Goal: Transaction & Acquisition: Purchase product/service

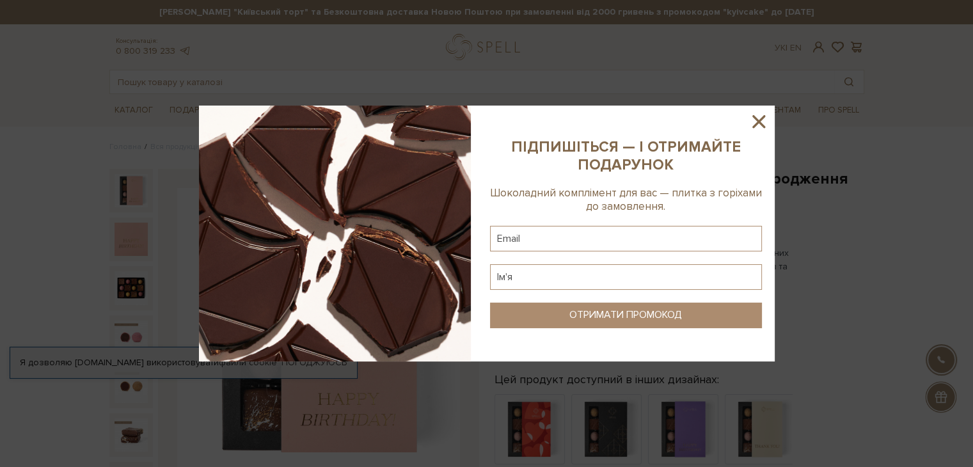
click at [760, 118] on icon at bounding box center [758, 121] width 13 height 13
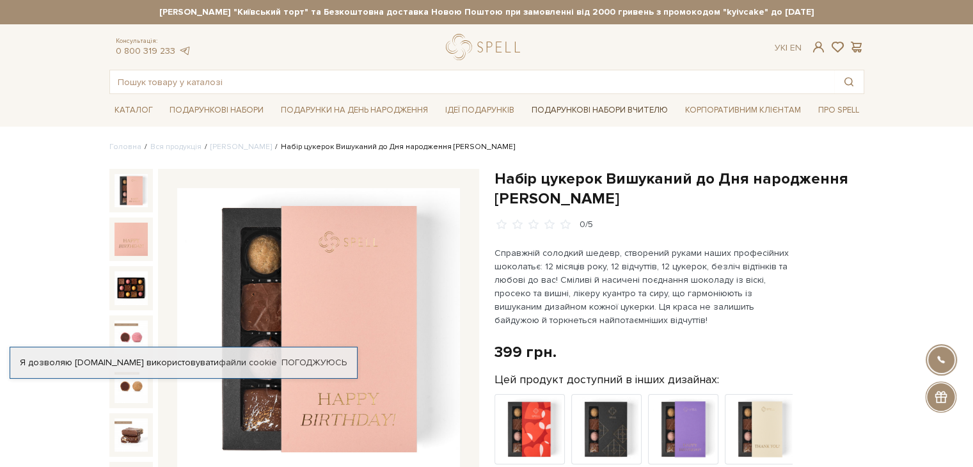
click at [594, 108] on link "Подарункові набори Вчителю" at bounding box center [599, 110] width 146 height 22
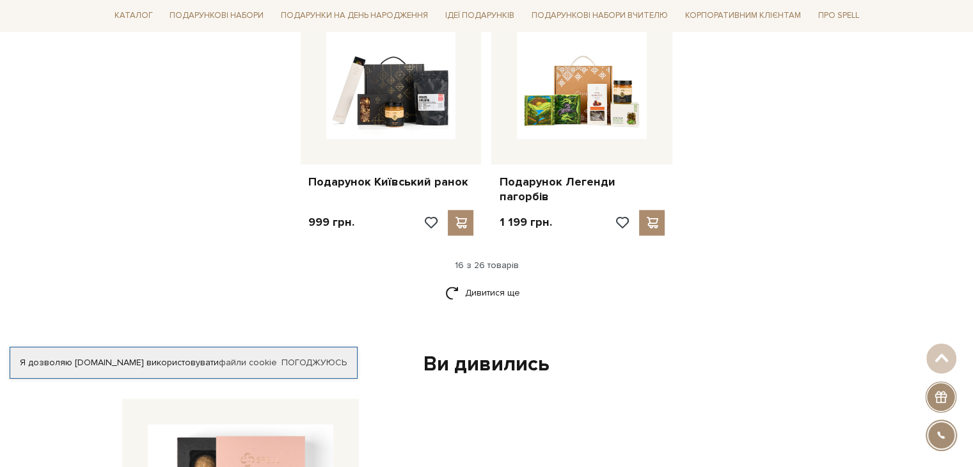
scroll to position [1663, 0]
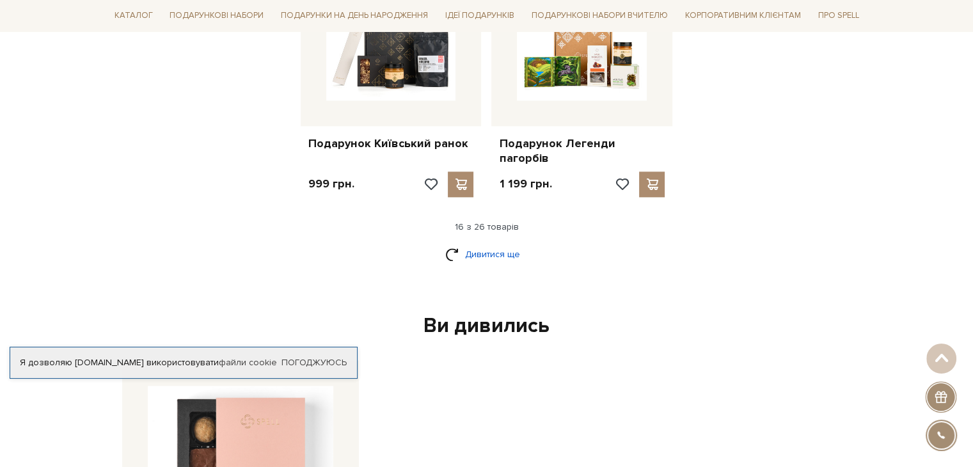
click at [506, 243] on link "Дивитися ще" at bounding box center [486, 254] width 83 height 22
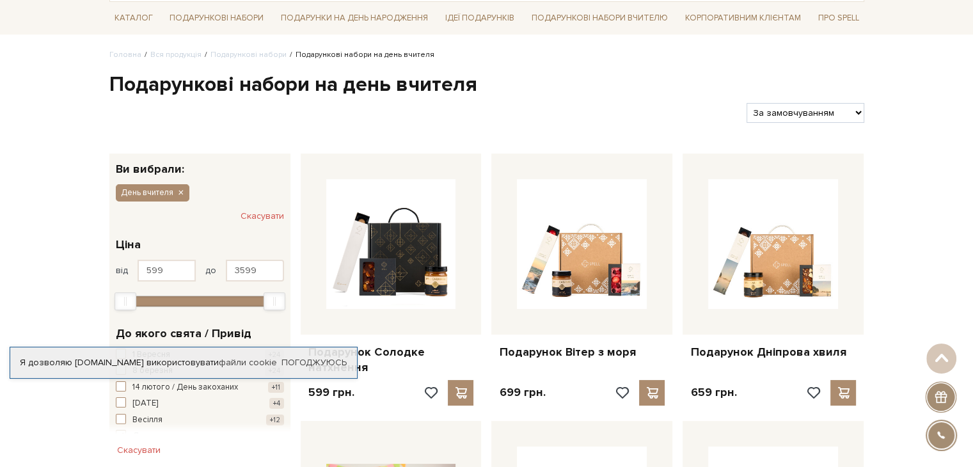
scroll to position [0, 0]
